Goal: Task Accomplishment & Management: Use online tool/utility

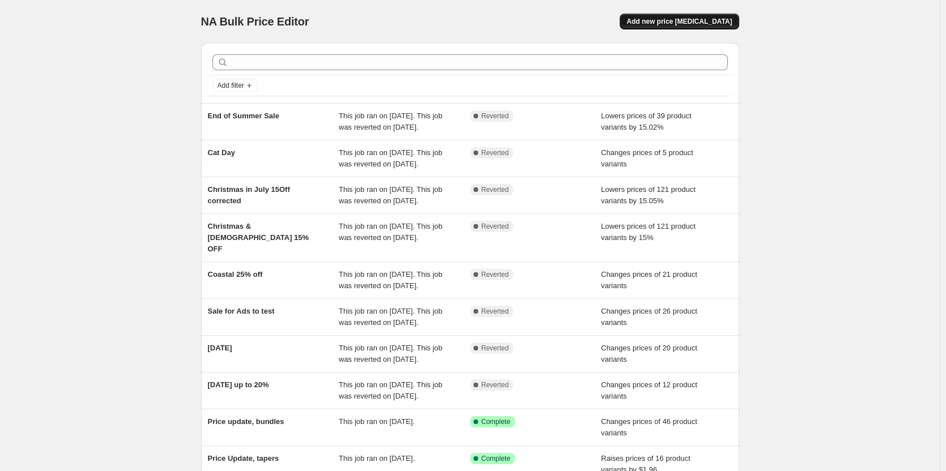
click at [710, 19] on span "Add new price [MEDICAL_DATA]" at bounding box center [679, 21] width 105 height 9
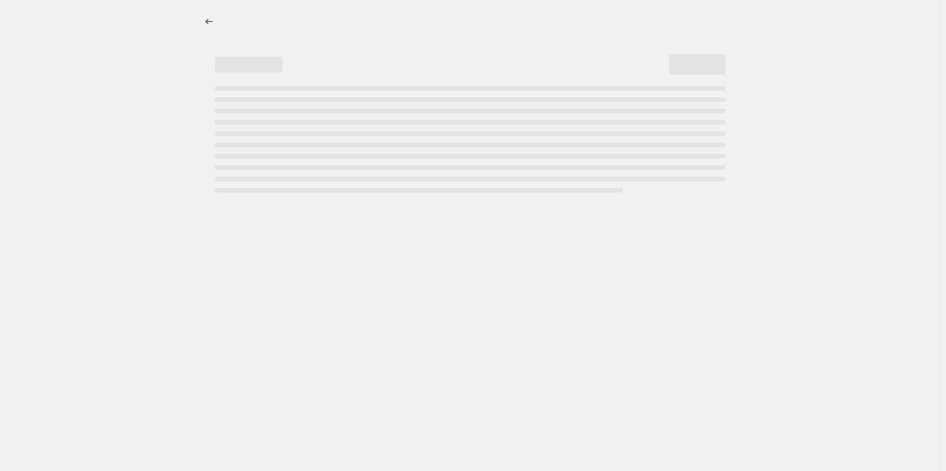
select select "percentage"
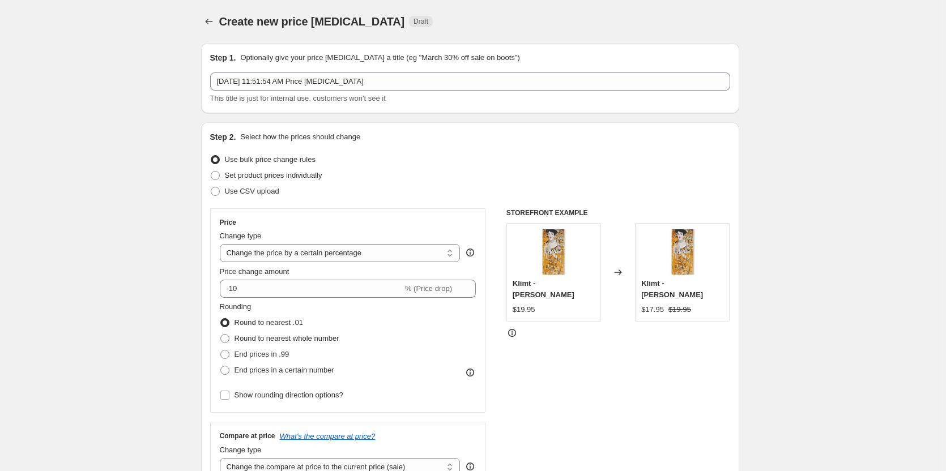
click at [581, 71] on div "Step 1. Optionally give your price [MEDICAL_DATA] a title (eg "March 30% off sa…" at bounding box center [470, 78] width 520 height 52
click at [581, 72] on div "Step 1. Optionally give your price [MEDICAL_DATA] a title (eg "March 30% off sa…" at bounding box center [470, 78] width 520 height 52
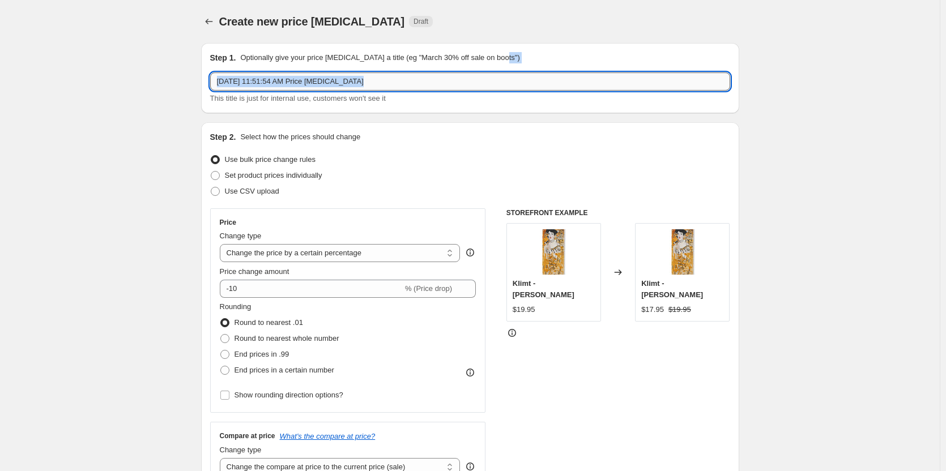
click at [579, 76] on input "[DATE] 11:51:54 AM Price [MEDICAL_DATA]" at bounding box center [470, 82] width 520 height 18
click at [565, 83] on input "[DATE] 11:51:54 AM Price [MEDICAL_DATA]" at bounding box center [470, 82] width 520 height 18
type input "Candle Month Special #2 Tapers 15% OFF"
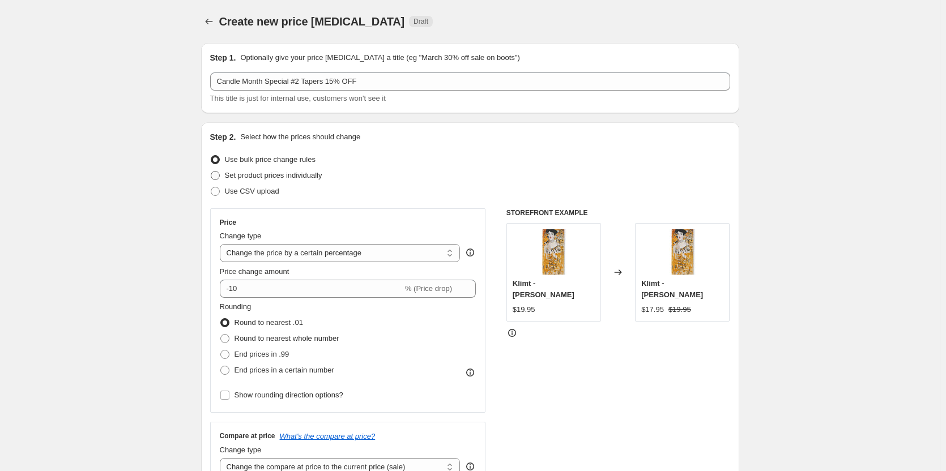
click at [282, 179] on span "Set product prices individually" at bounding box center [273, 175] width 97 height 8
click at [211, 172] on input "Set product prices individually" at bounding box center [211, 171] width 1 height 1
radio input "true"
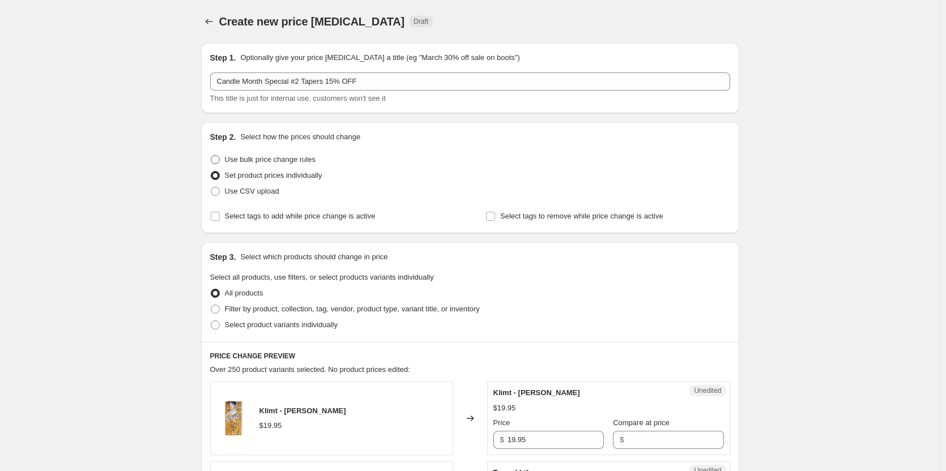
click at [267, 160] on span "Use bulk price change rules" at bounding box center [270, 159] width 91 height 8
click at [211, 156] on input "Use bulk price change rules" at bounding box center [211, 155] width 1 height 1
radio input "true"
select select "percentage"
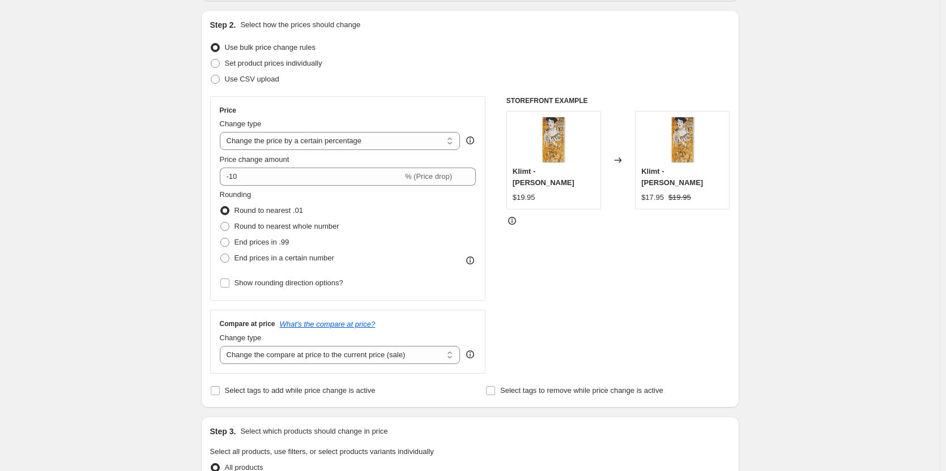
scroll to position [113, 0]
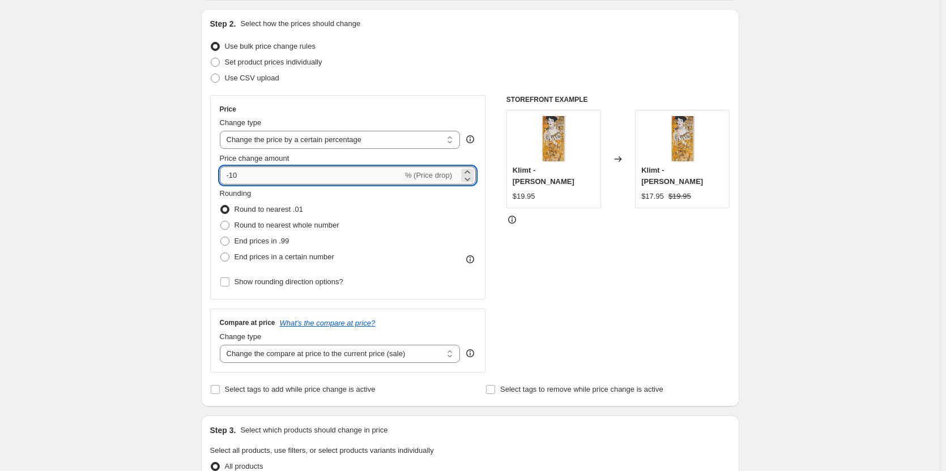
click at [325, 177] on input "-10" at bounding box center [311, 176] width 183 height 18
click at [186, 168] on div "Create new price [MEDICAL_DATA]. This page is ready Create new price [MEDICAL_D…" at bounding box center [470, 453] width 940 height 1132
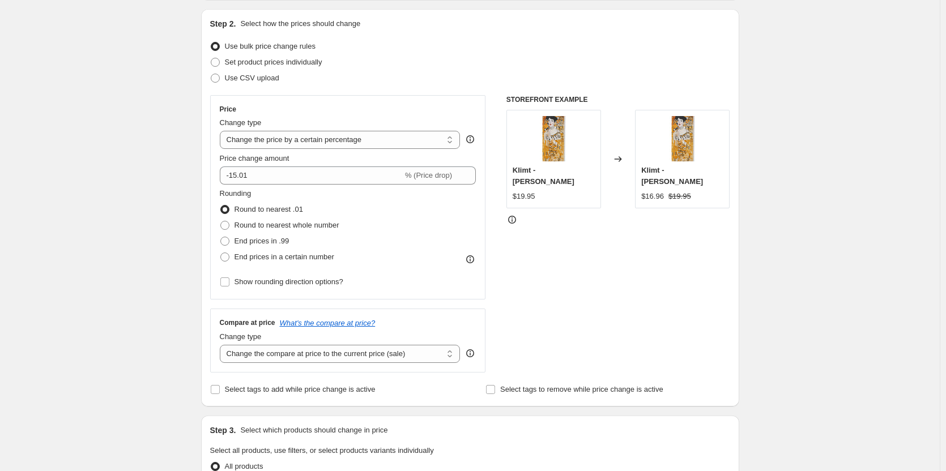
click at [852, 385] on div "Create new price [MEDICAL_DATA]. This page is ready Create new price [MEDICAL_D…" at bounding box center [470, 453] width 940 height 1132
click at [322, 188] on fieldset "Rounding Round to nearest .01 Round to nearest whole number End prices in .99 E…" at bounding box center [280, 226] width 120 height 77
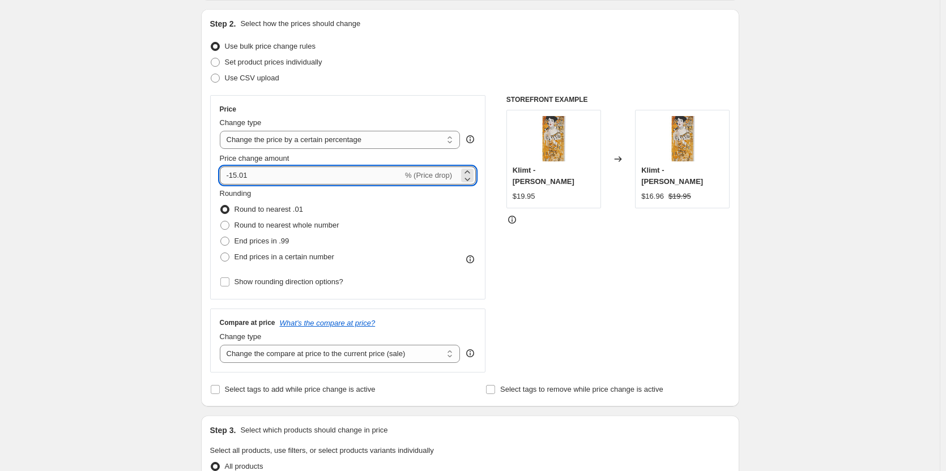
click at [326, 183] on input "-15.01" at bounding box center [311, 176] width 183 height 18
type input "-15.02"
click at [202, 143] on div "Step 1. Optionally give your price [MEDICAL_DATA] a title (eg "March 30% off sa…" at bounding box center [465, 435] width 547 height 1029
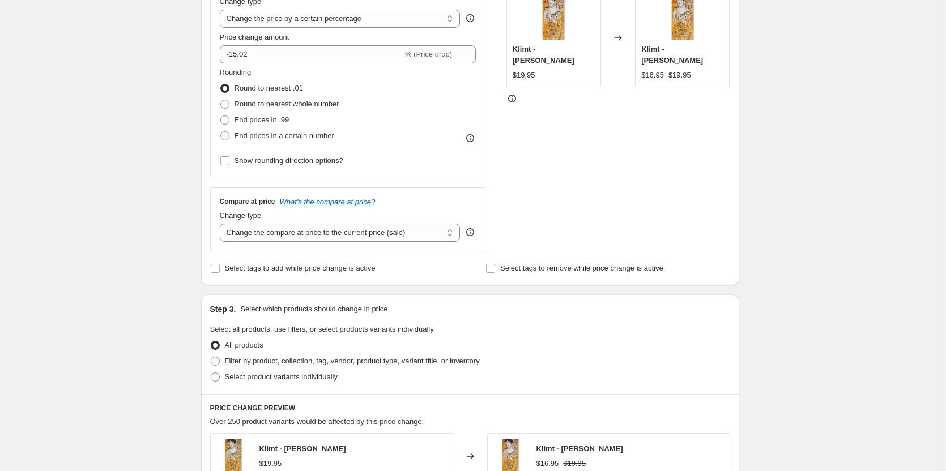
scroll to position [397, 0]
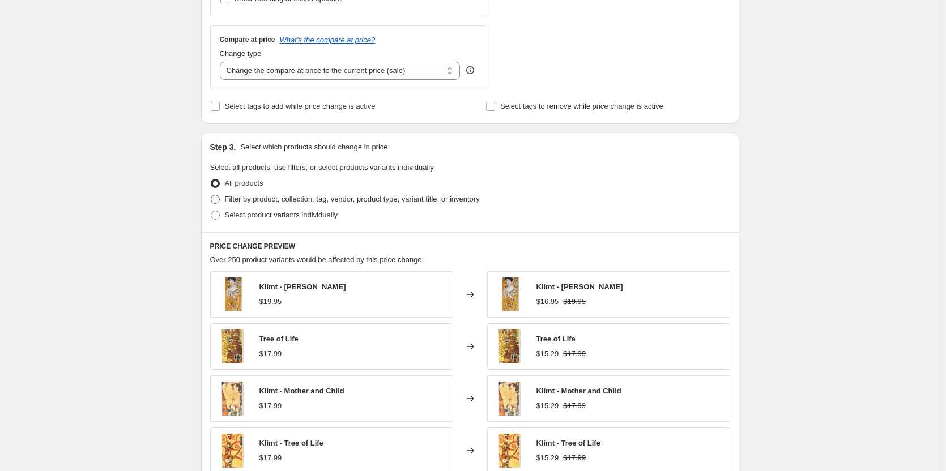
click at [239, 201] on span "Filter by product, collection, tag, vendor, product type, variant title, or inv…" at bounding box center [352, 199] width 255 height 8
click at [211, 195] on input "Filter by product, collection, tag, vendor, product type, variant title, or inv…" at bounding box center [211, 195] width 1 height 1
radio input "true"
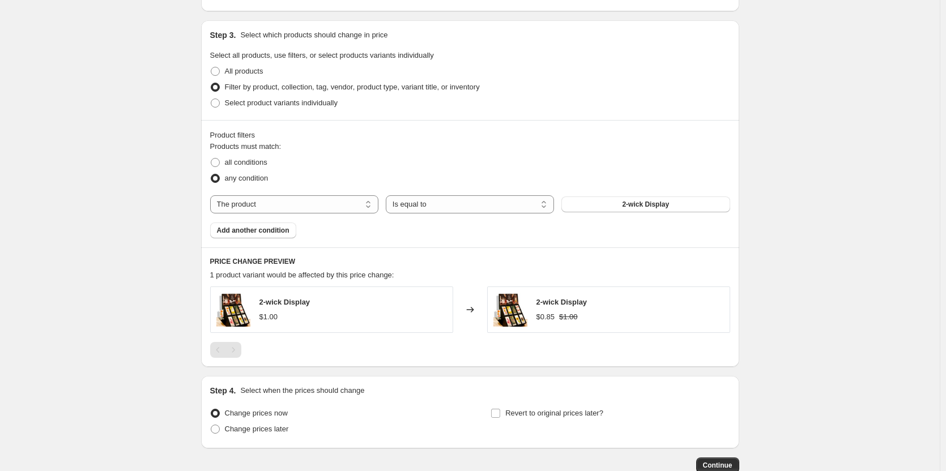
scroll to position [510, 0]
click at [425, 209] on select "Is equal to Is not equal to" at bounding box center [470, 203] width 168 height 18
click at [223, 210] on select "The product The product's collection The product's tag The product's vendor The…" at bounding box center [294, 203] width 168 height 18
select select "collection"
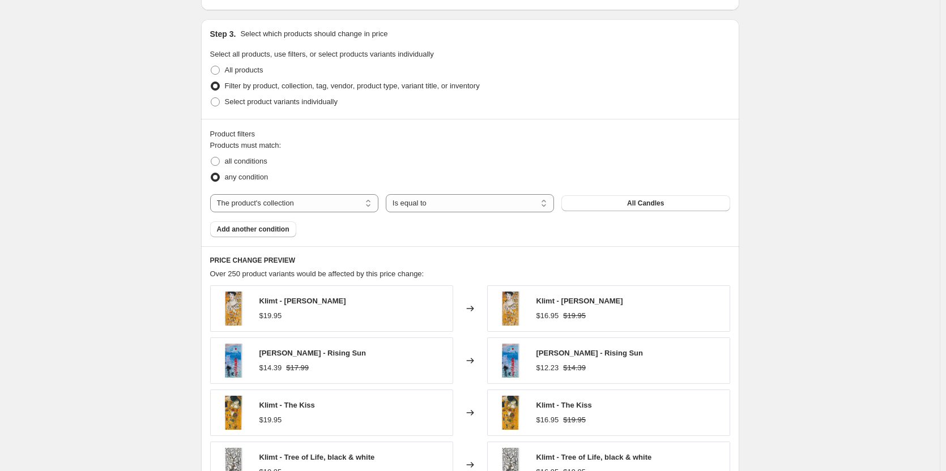
click at [641, 206] on span "All Candles" at bounding box center [645, 203] width 37 height 9
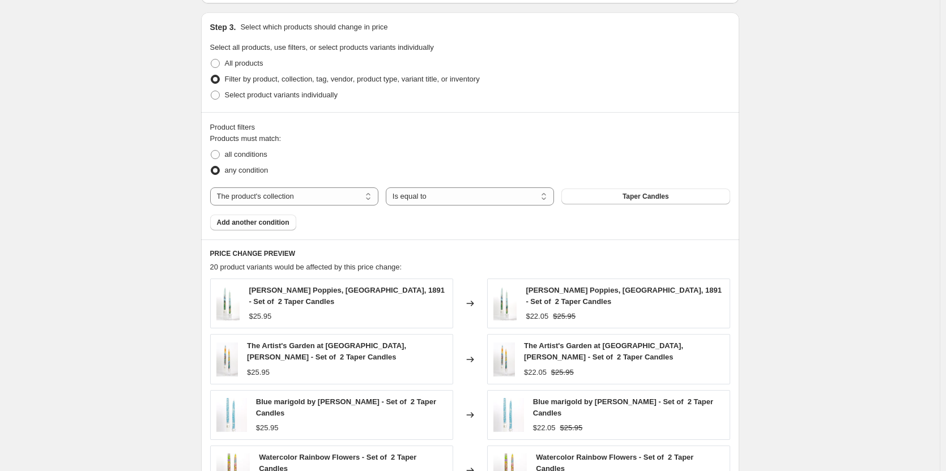
scroll to position [743, 0]
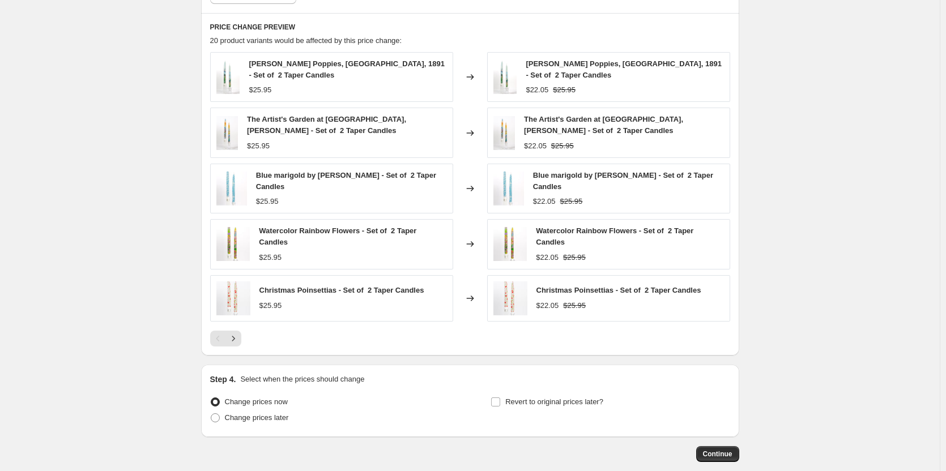
drag, startPoint x: 810, startPoint y: 83, endPoint x: 796, endPoint y: 70, distance: 19.6
click at [258, 414] on span "Change prices later" at bounding box center [257, 418] width 64 height 8
click at [211, 414] on input "Change prices later" at bounding box center [211, 414] width 1 height 1
radio input "true"
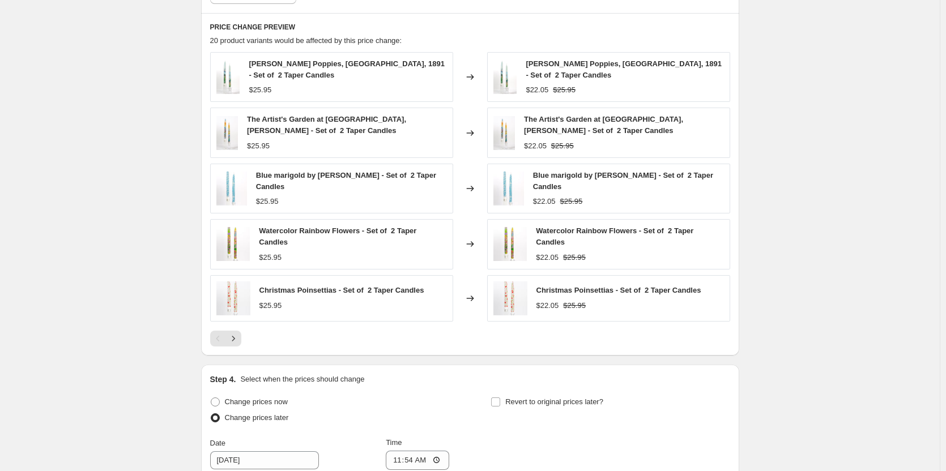
scroll to position [970, 0]
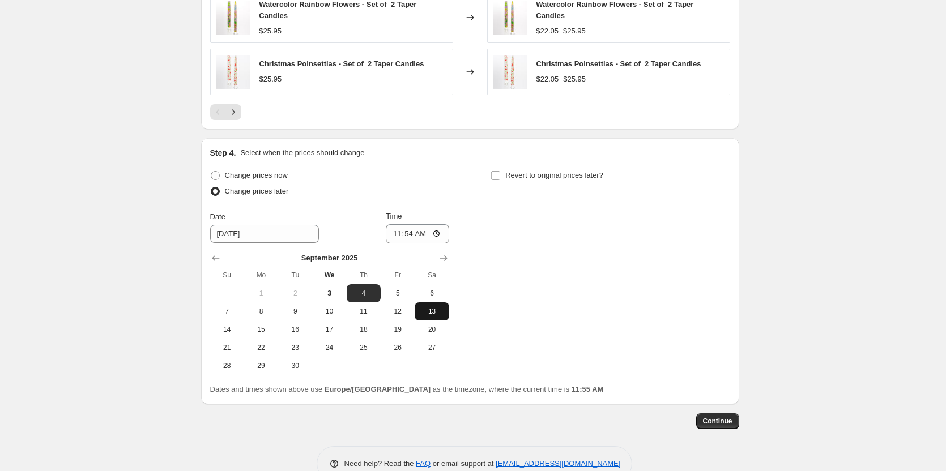
click at [425, 303] on button "13" at bounding box center [432, 312] width 34 height 18
type input "[DATE]"
click at [416, 233] on input "11:54" at bounding box center [417, 233] width 63 height 19
type input "06:00"
click at [549, 171] on span "Revert to original prices later?" at bounding box center [554, 175] width 98 height 8
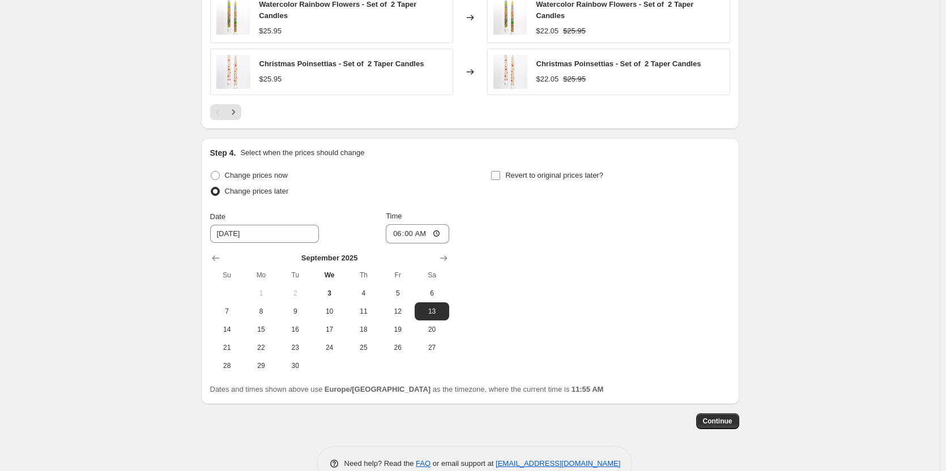
click at [500, 171] on input "Revert to original prices later?" at bounding box center [495, 175] width 9 height 9
checkbox input "true"
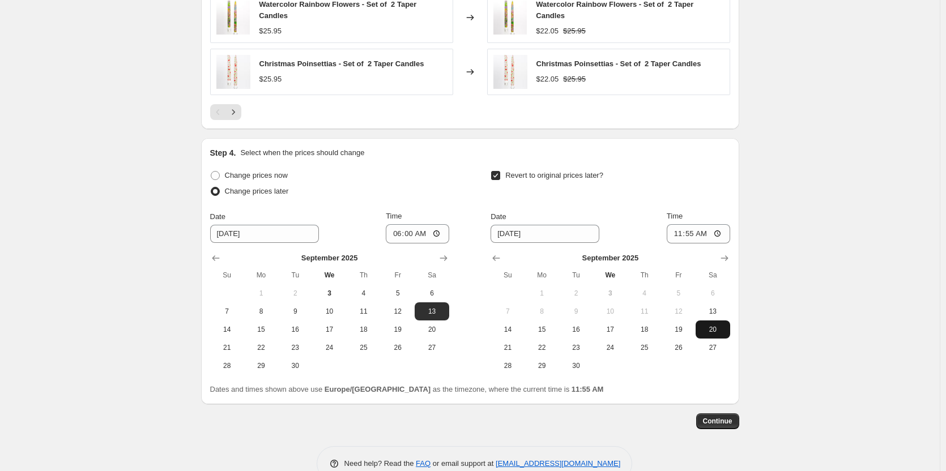
click at [718, 329] on span "20" at bounding box center [712, 329] width 25 height 9
click at [512, 347] on span "21" at bounding box center [507, 347] width 25 height 9
click at [721, 331] on button "20" at bounding box center [713, 330] width 34 height 18
click at [497, 349] on button "21" at bounding box center [508, 348] width 34 height 18
type input "[DATE]"
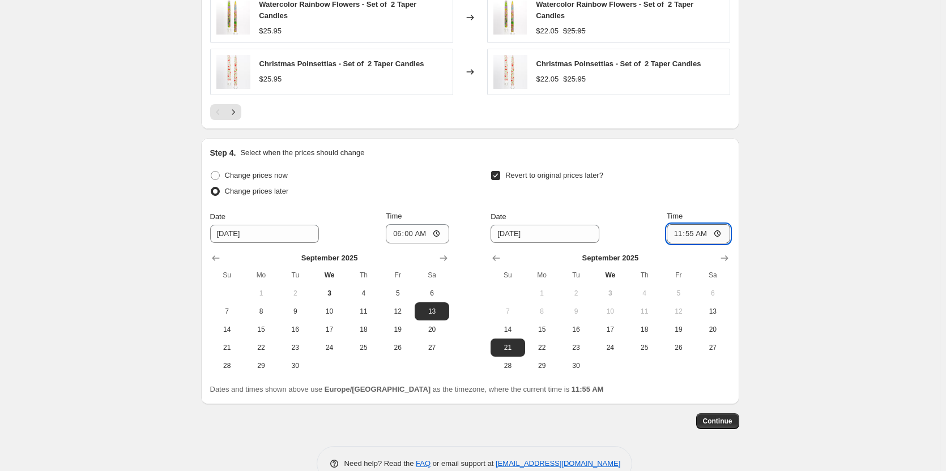
click at [697, 228] on input "11:55" at bounding box center [698, 233] width 63 height 19
type input "07:00"
click at [719, 423] on button "Continue" at bounding box center [717, 422] width 43 height 16
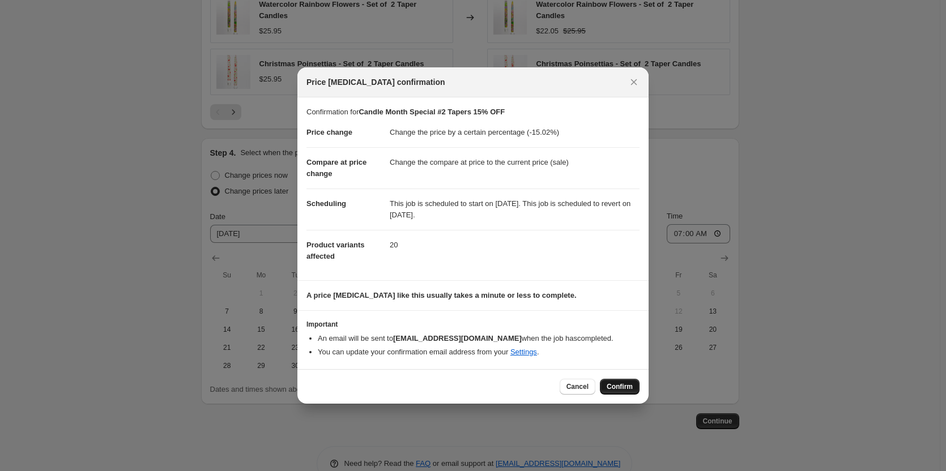
click at [620, 393] on button "Confirm" at bounding box center [620, 387] width 40 height 16
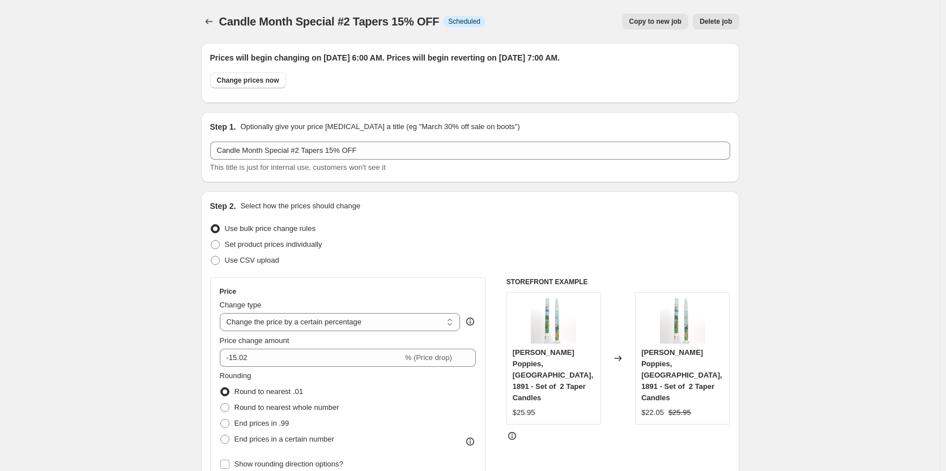
click at [206, 16] on button "Price change jobs" at bounding box center [209, 22] width 16 height 16
